Goal: Find specific fact: Find specific fact

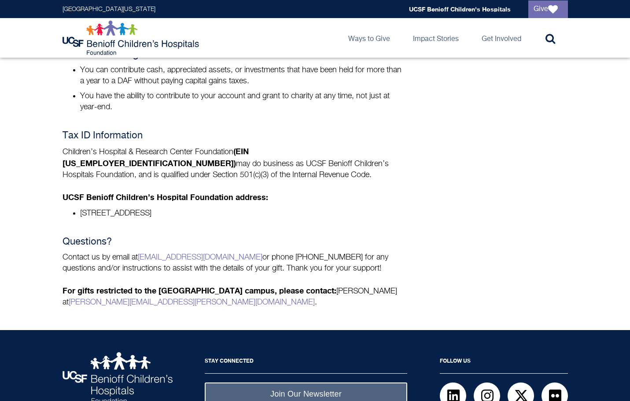
scroll to position [396, 0]
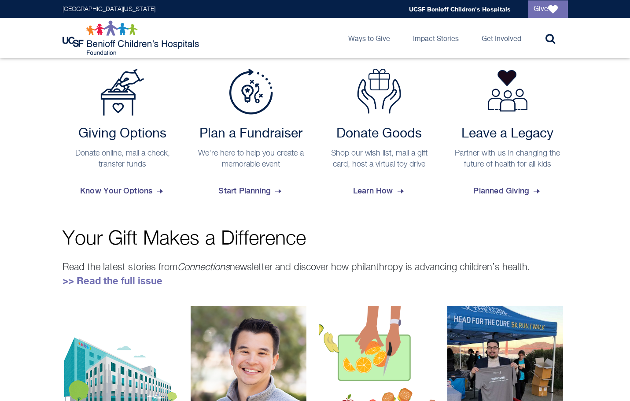
scroll to position [396, 0]
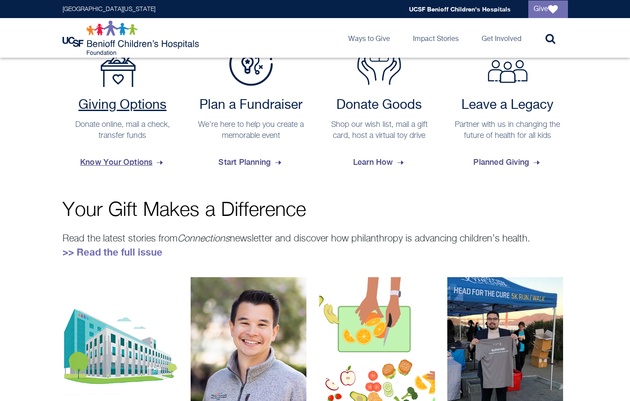
click at [136, 163] on span "Know Your Options" at bounding box center [122, 162] width 85 height 24
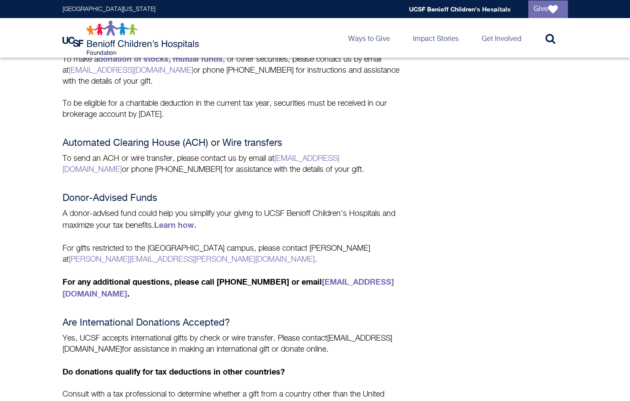
scroll to position [440, 0]
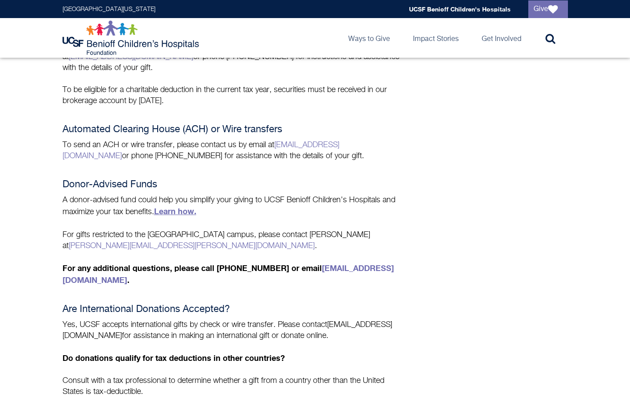
click at [180, 209] on link "Learn how." at bounding box center [175, 211] width 42 height 10
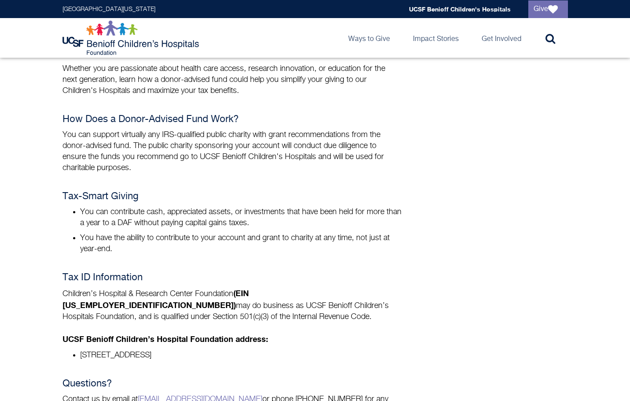
scroll to position [264, 0]
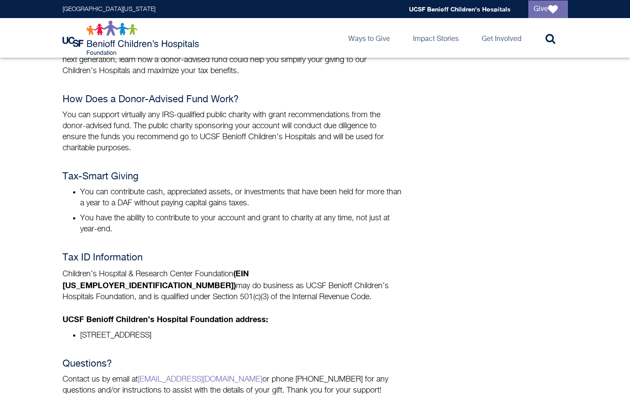
drag, startPoint x: 59, startPoint y: 273, endPoint x: 176, endPoint y: 296, distance: 118.9
click at [176, 296] on div "What Is a Donor-Advised Fund? A donor-advised fund (DAF) is like a savings acco…" at bounding box center [315, 191] width 521 height 478
copy p "Children’s Hospital & Research Center Foundation (EIN 94-1657474) may do busine…"
